Goal: Navigation & Orientation: Find specific page/section

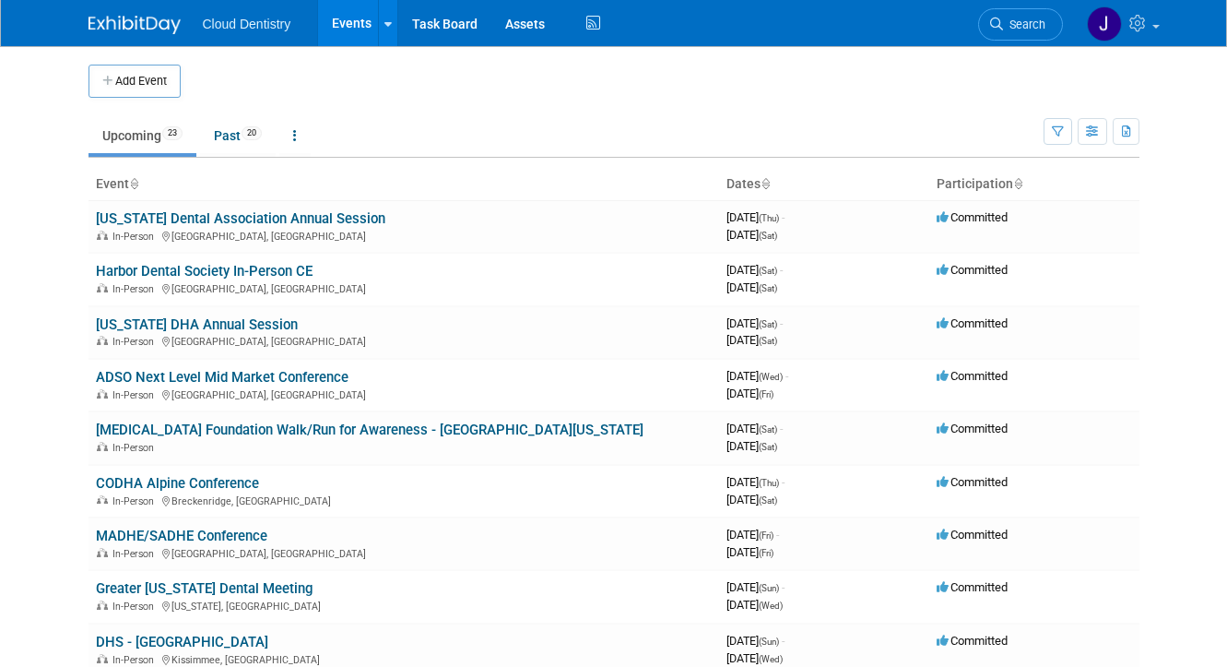
click at [367, 25] on link "Events" at bounding box center [351, 23] width 67 height 46
click at [221, 136] on link "Past 20" at bounding box center [238, 135] width 76 height 35
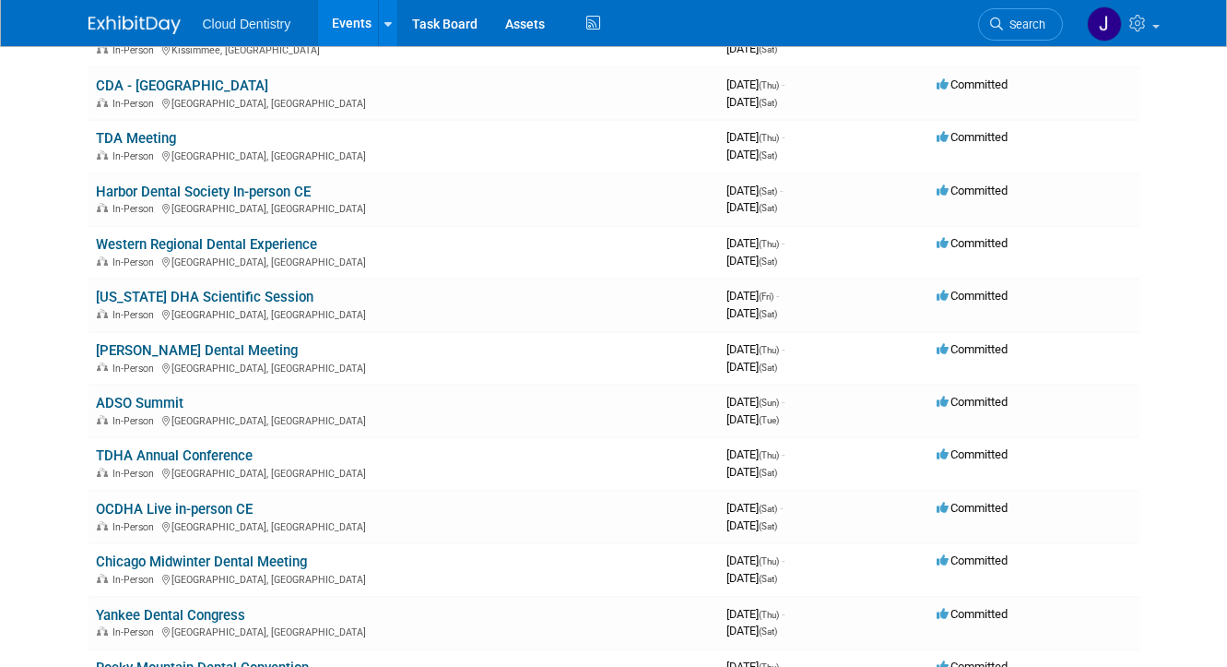
scroll to position [562, 0]
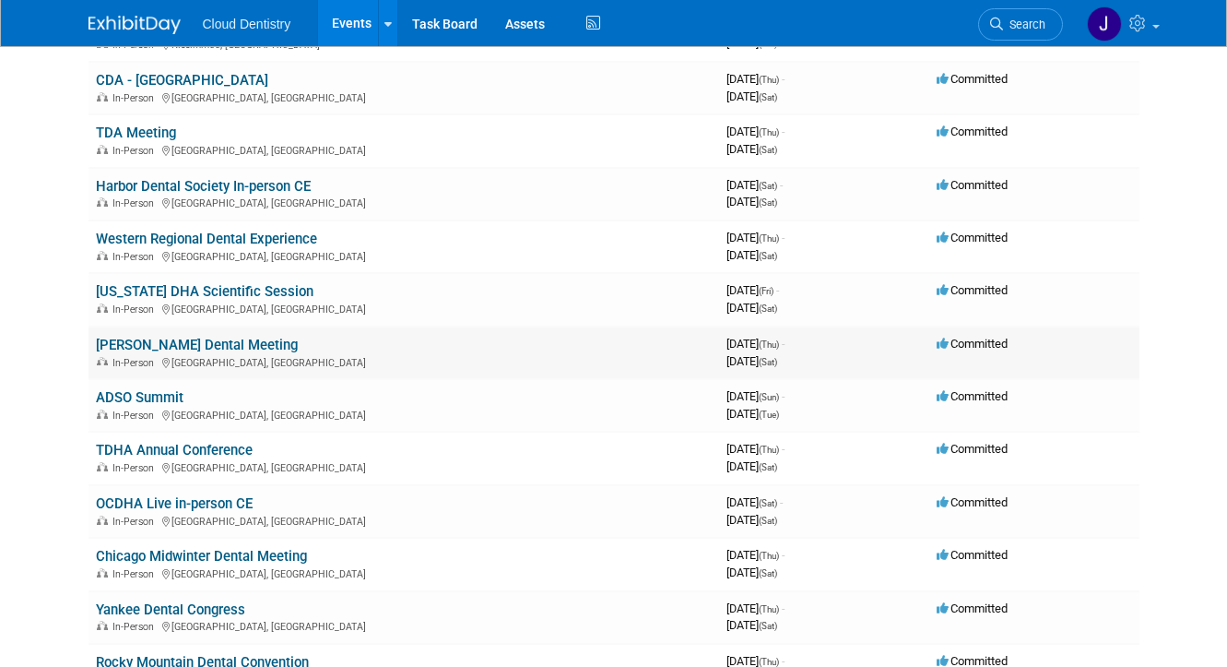
click at [252, 340] on link "T.P. Hinman Dental Meeting" at bounding box center [197, 345] width 202 height 17
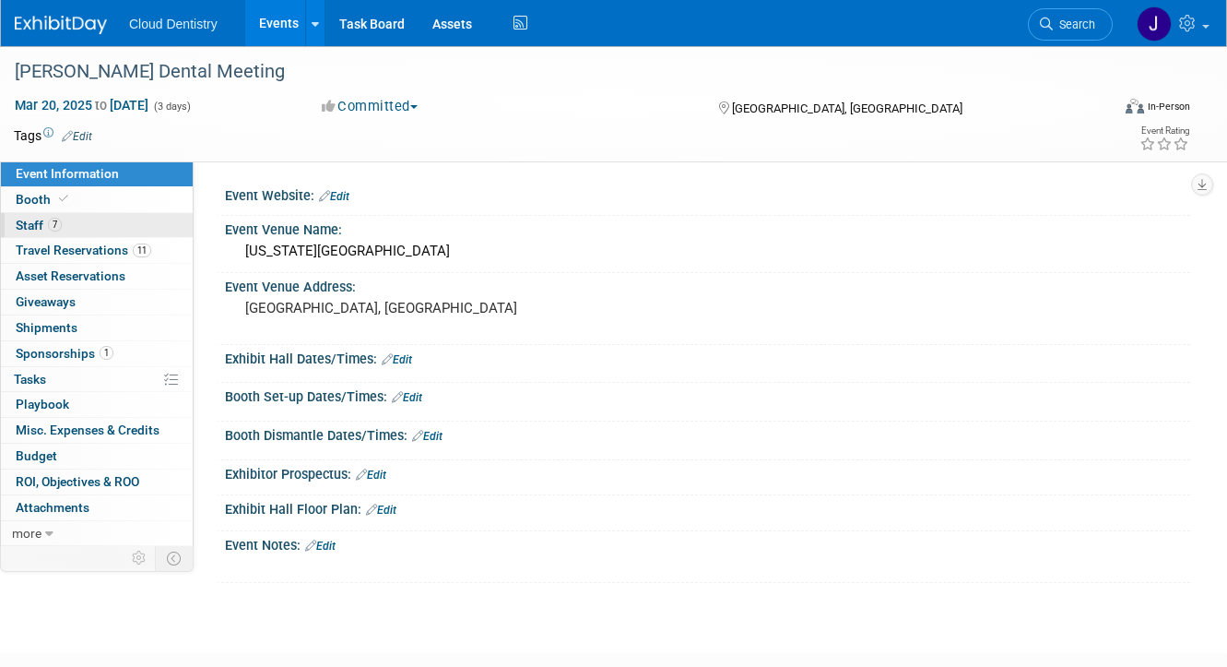
click at [99, 225] on link "7 Staff 7" at bounding box center [97, 225] width 192 height 25
